Goal: Task Accomplishment & Management: Manage account settings

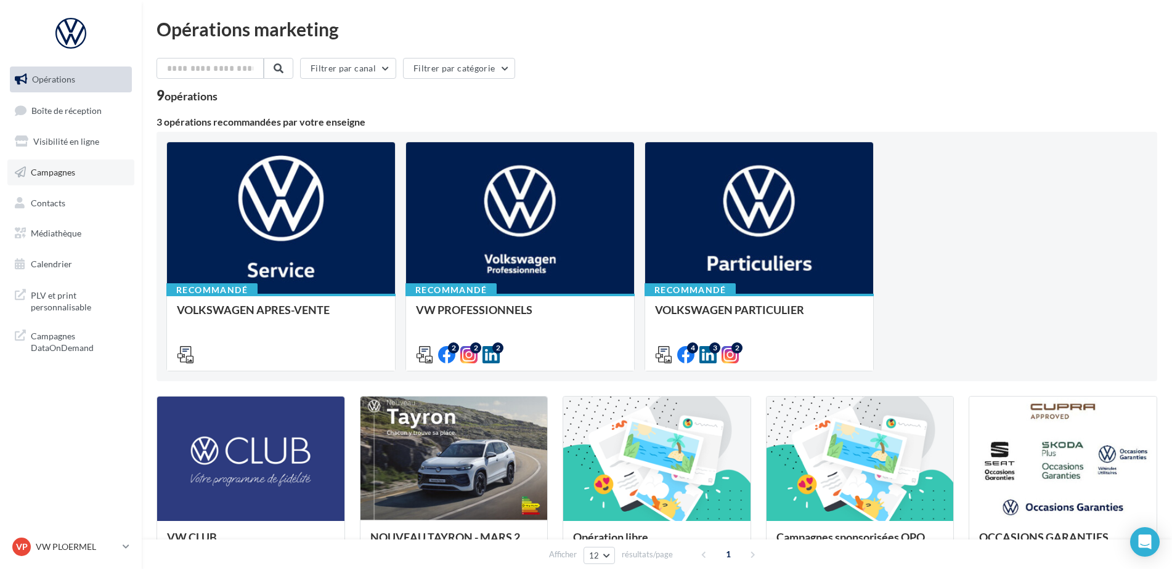
click at [49, 174] on span "Campagnes" at bounding box center [53, 172] width 44 height 10
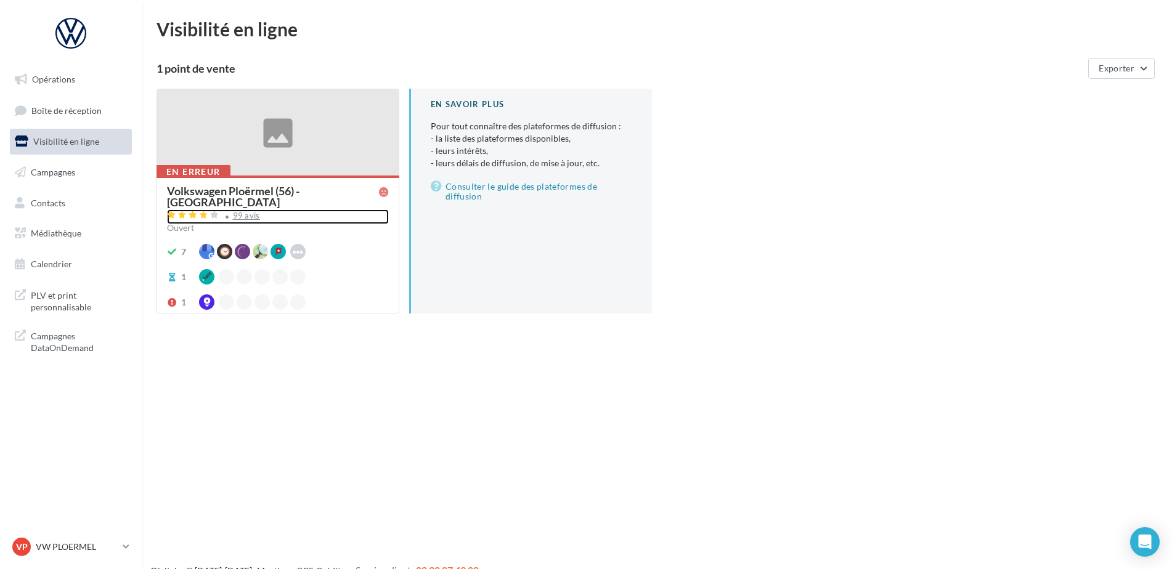
click at [237, 212] on div "99 avis" at bounding box center [246, 216] width 27 height 8
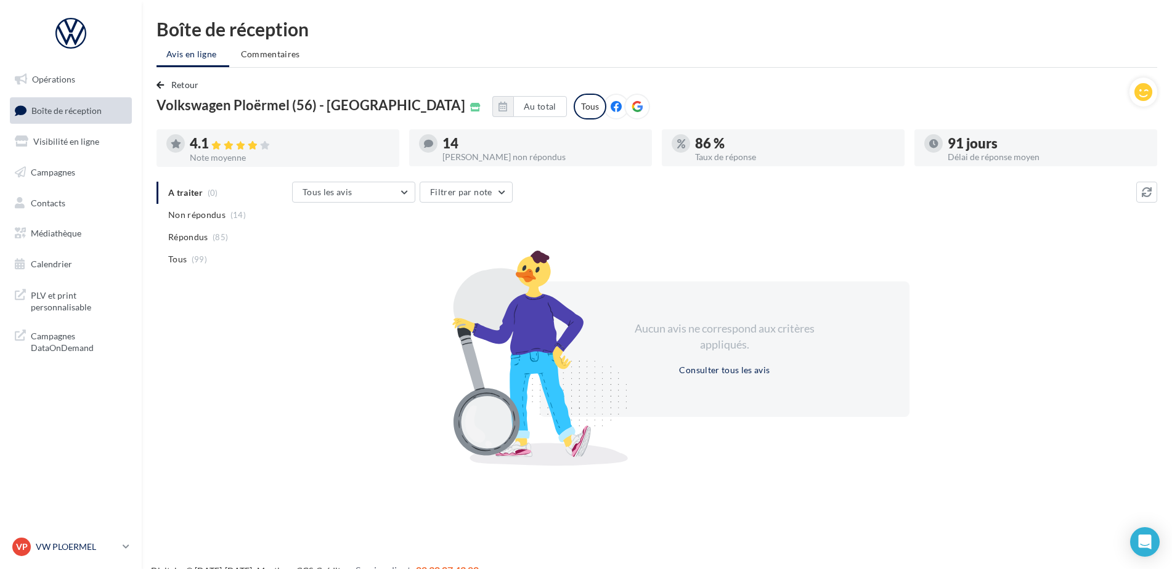
click at [97, 549] on p "VW PLOERMEL" at bounding box center [77, 547] width 82 height 12
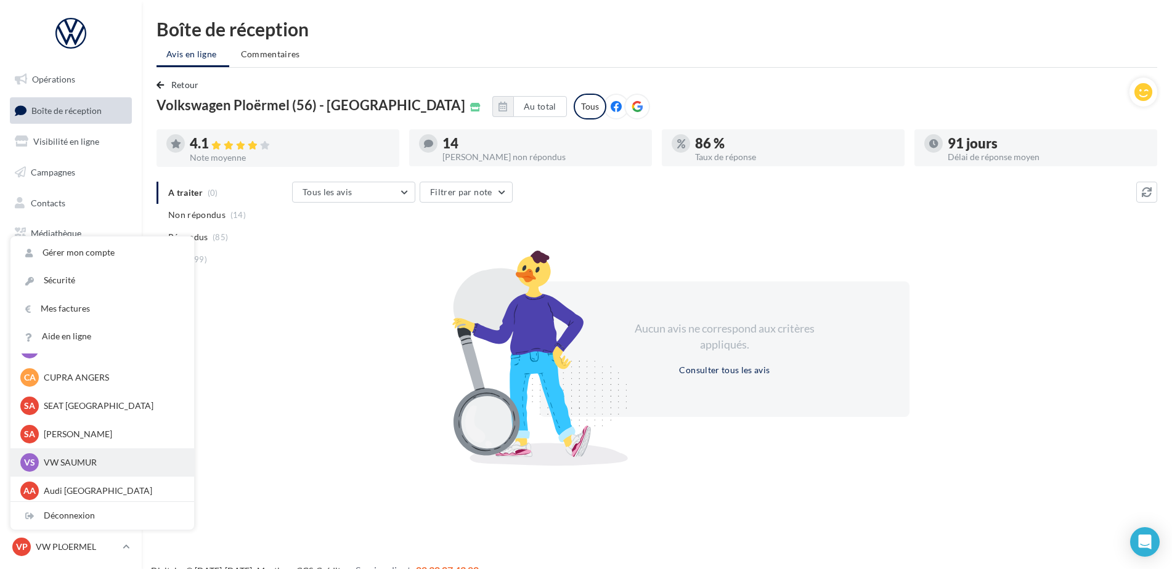
scroll to position [113, 0]
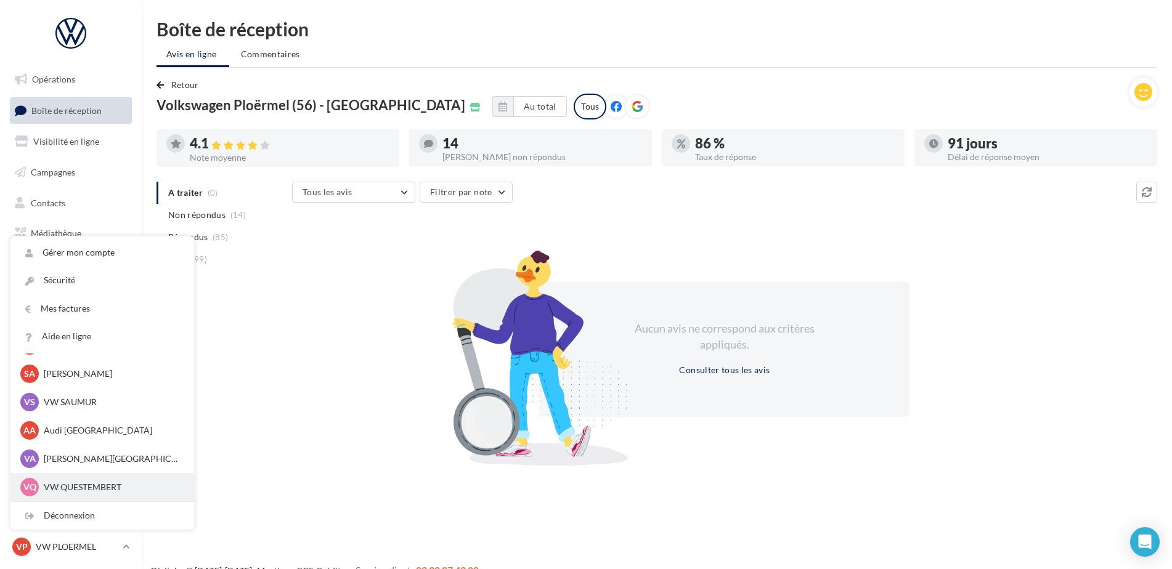
click at [68, 492] on p "VW QUESTEMBERT" at bounding box center [112, 487] width 136 height 12
